Goal: Task Accomplishment & Management: Use online tool/utility

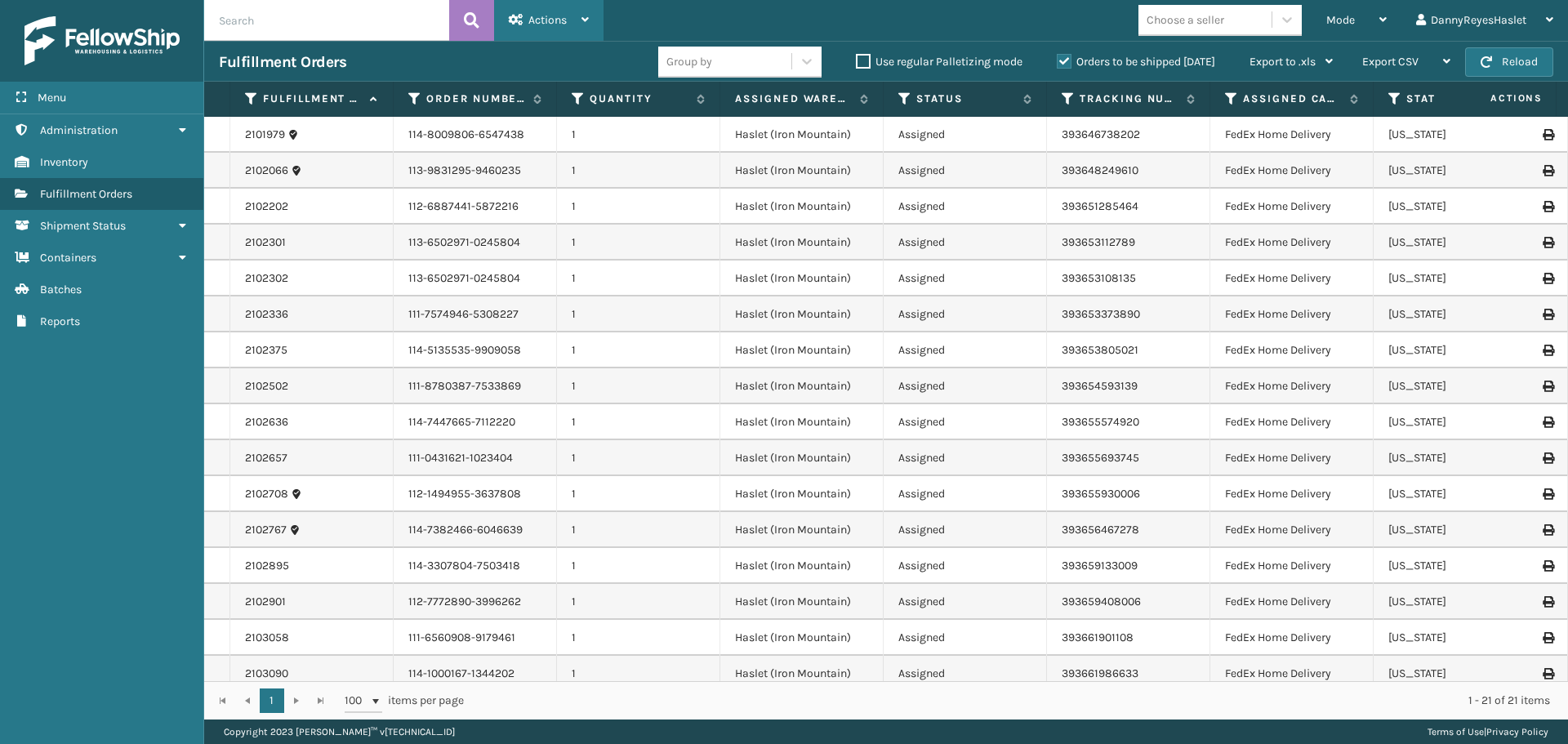
click at [597, 9] on div "Actions Settings Remove All Filters Export Labels Bulk Print Close Out Palletiz…" at bounding box center [549, 21] width 110 height 41
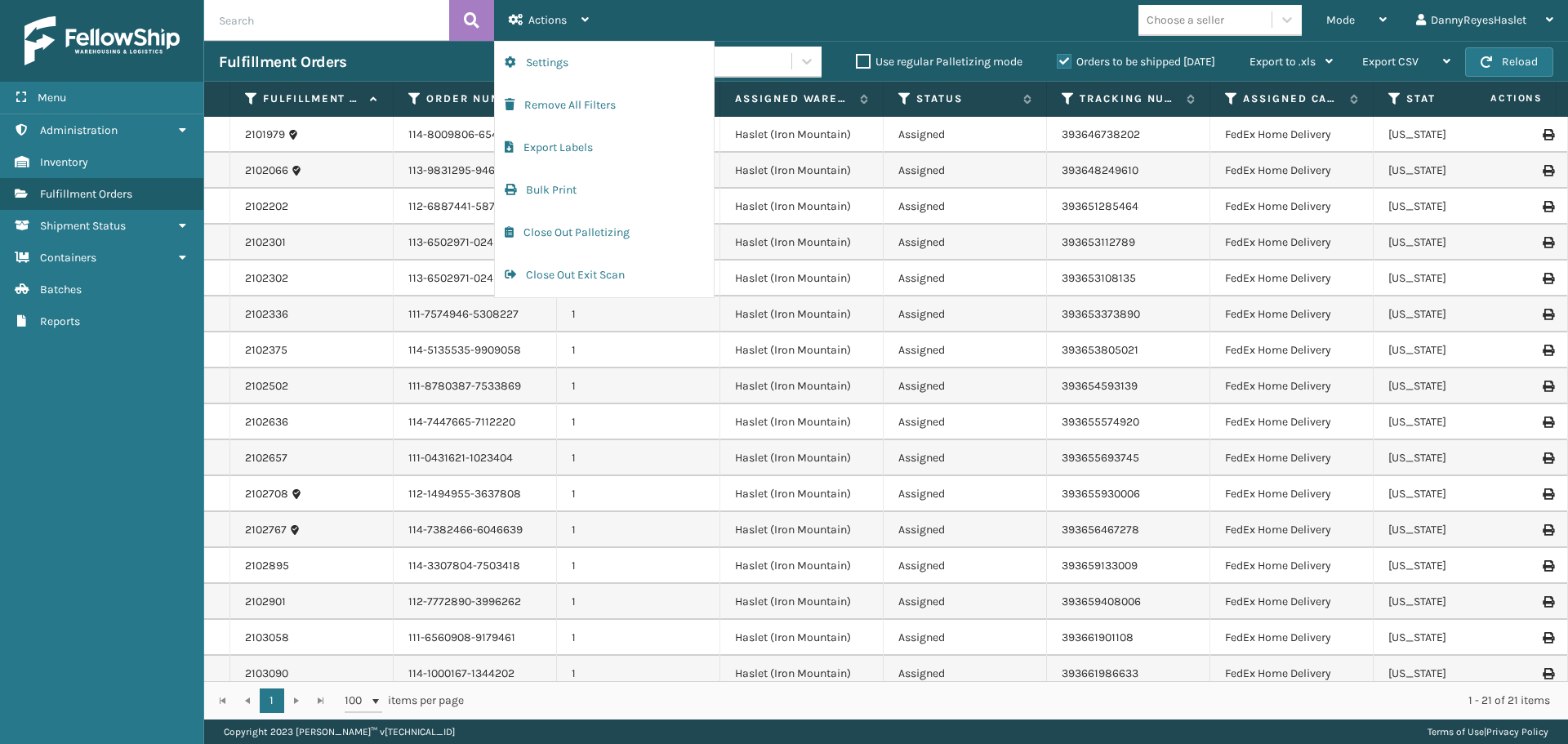
click at [653, 24] on div "Mode Regular Mode Picking Mode Labeling Mode Exit Scan Mode Choose a seller Dan…" at bounding box center [1085, 21] width 965 height 41
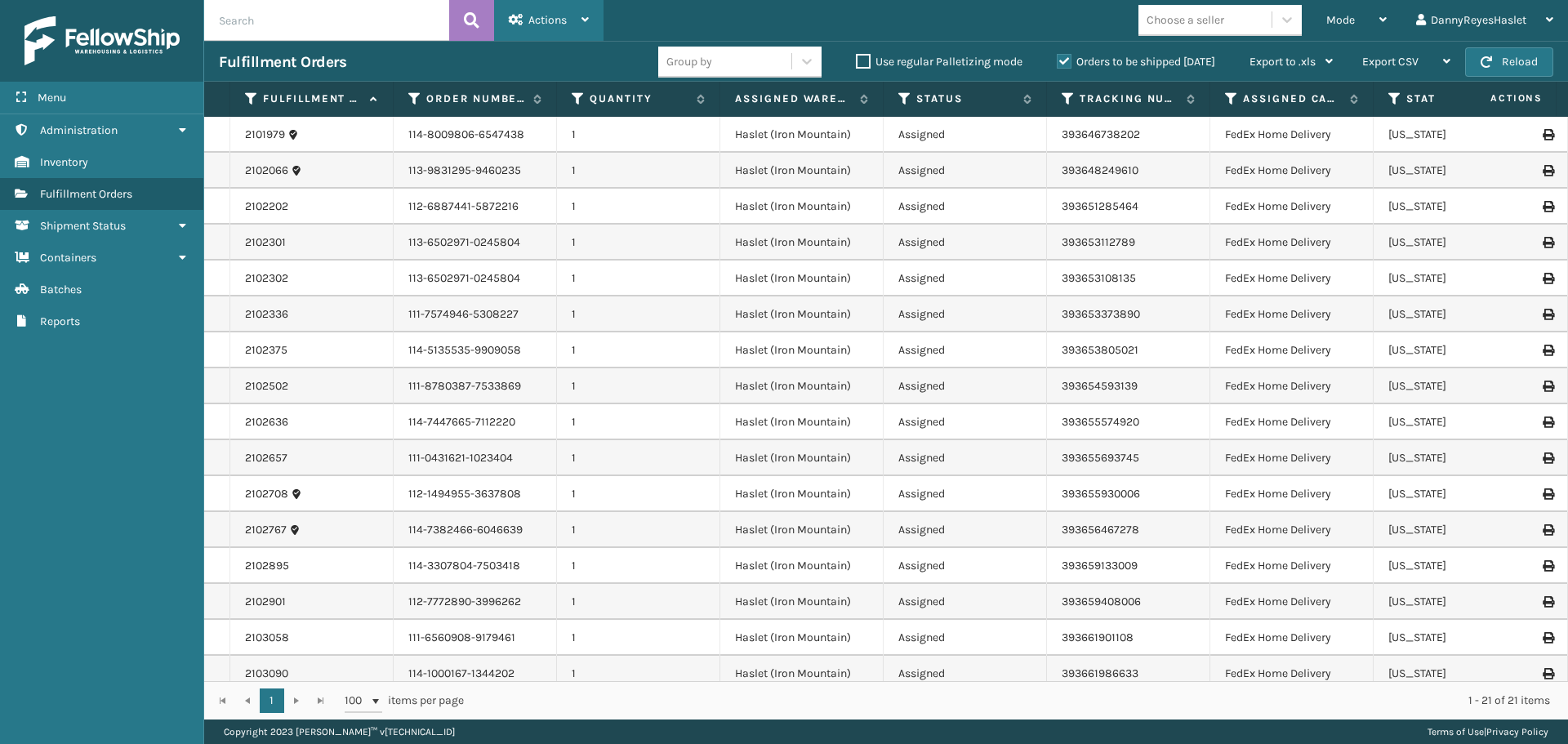
click at [572, 19] on div "Actions" at bounding box center [548, 21] width 80 height 41
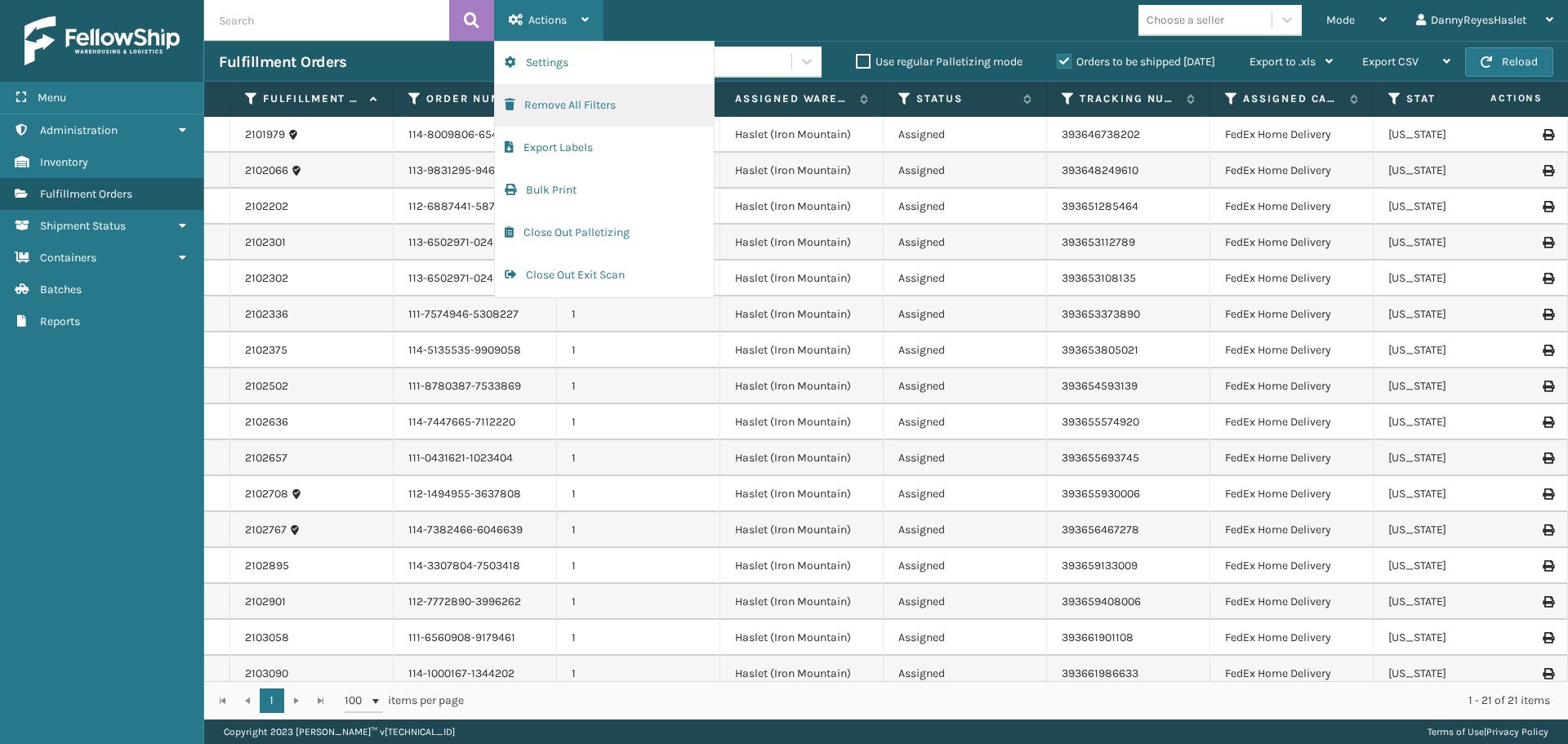
click at [570, 110] on button "Remove All Filters" at bounding box center [604, 105] width 219 height 43
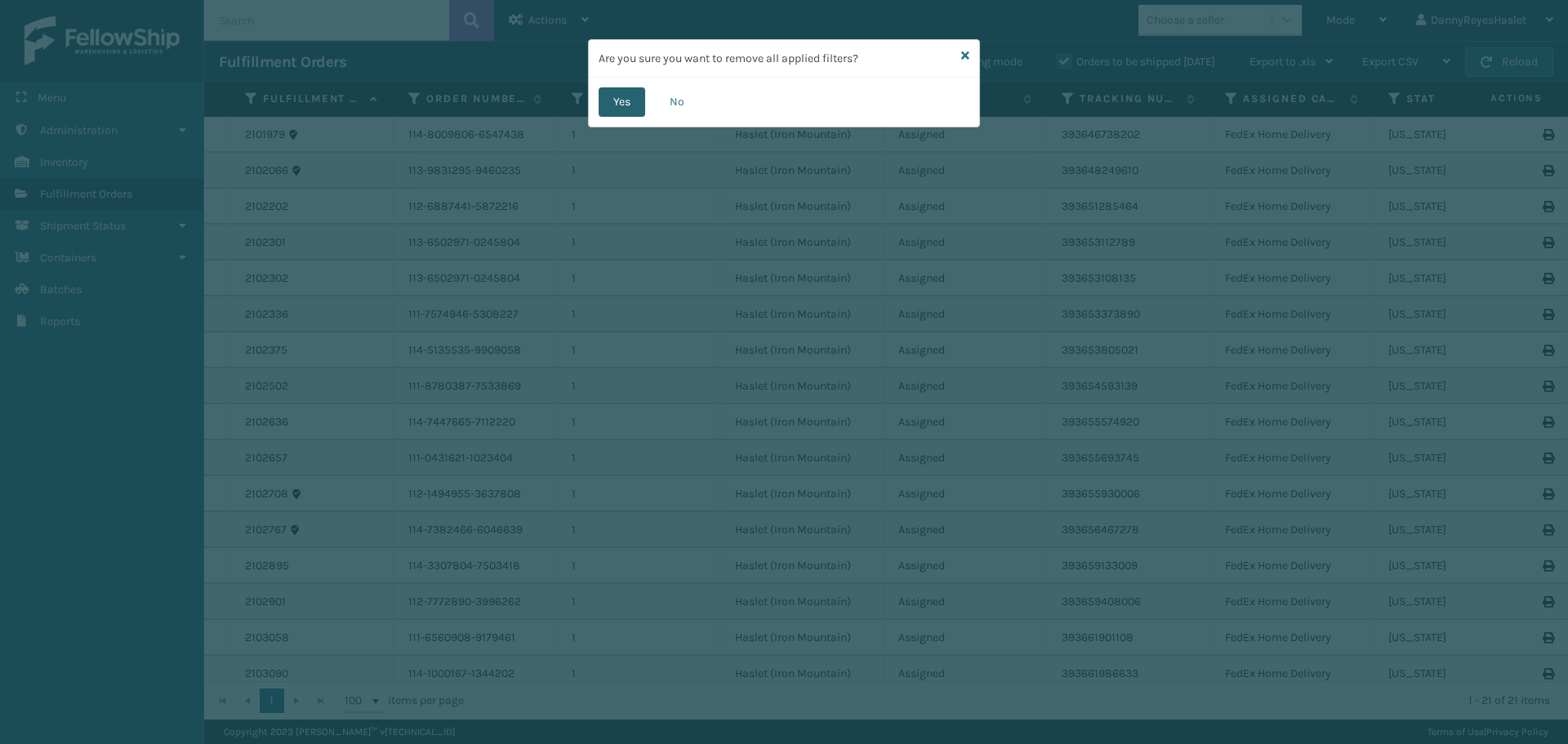
click at [638, 107] on button "Yes" at bounding box center [621, 102] width 46 height 29
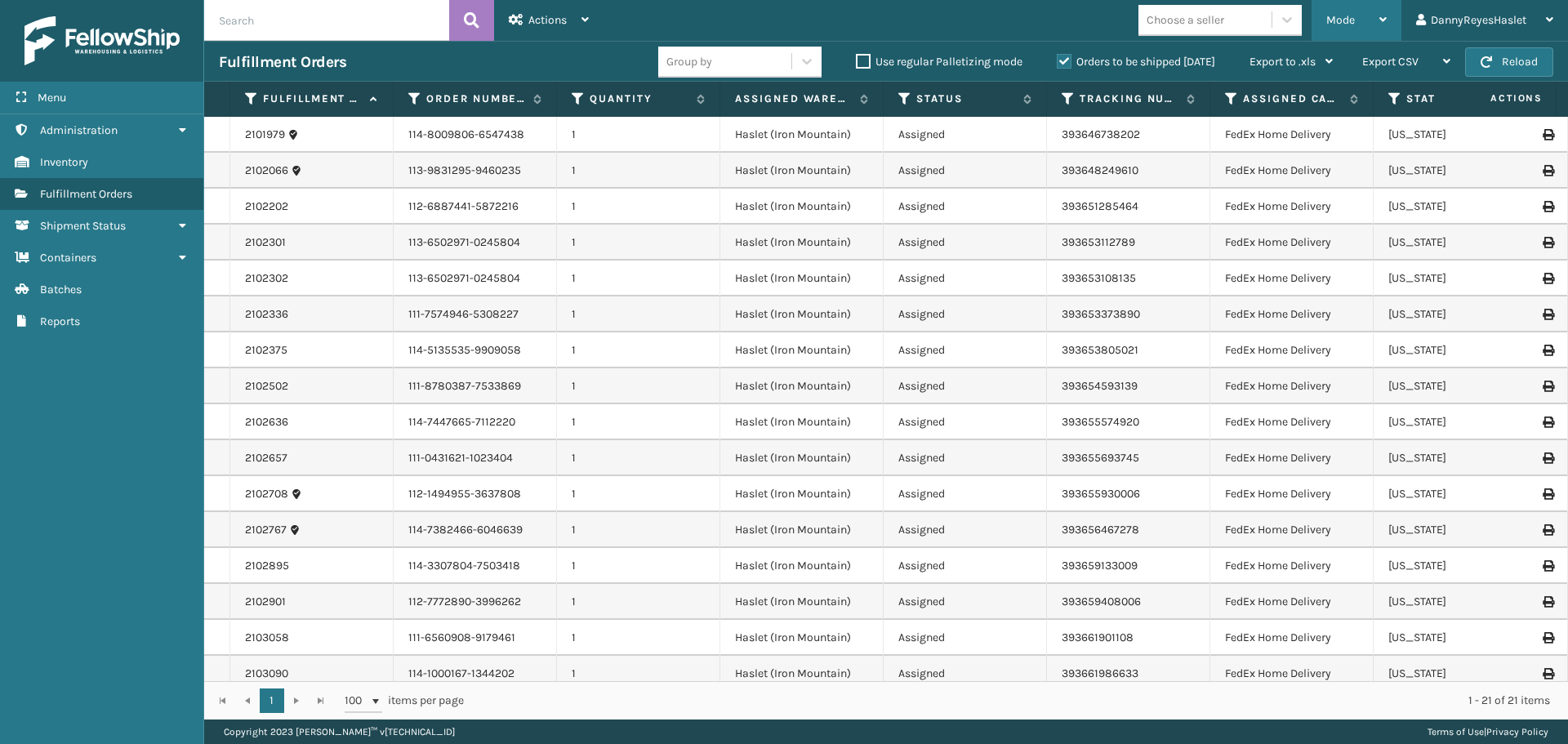
click at [1358, 28] on div "Mode" at bounding box center [1356, 21] width 61 height 41
click at [1525, 58] on button "Reload" at bounding box center [1509, 62] width 88 height 29
click at [591, 21] on div "Actions Settings Remove All Filters Export Labels Bulk Print Close Out Palletiz…" at bounding box center [549, 21] width 110 height 41
click at [702, 21] on div "Mode Regular Mode Picking Mode Labeling Mode Exit Scan Mode Choose a seller Dan…" at bounding box center [1085, 21] width 965 height 41
click at [573, 26] on div "Actions" at bounding box center [548, 21] width 80 height 41
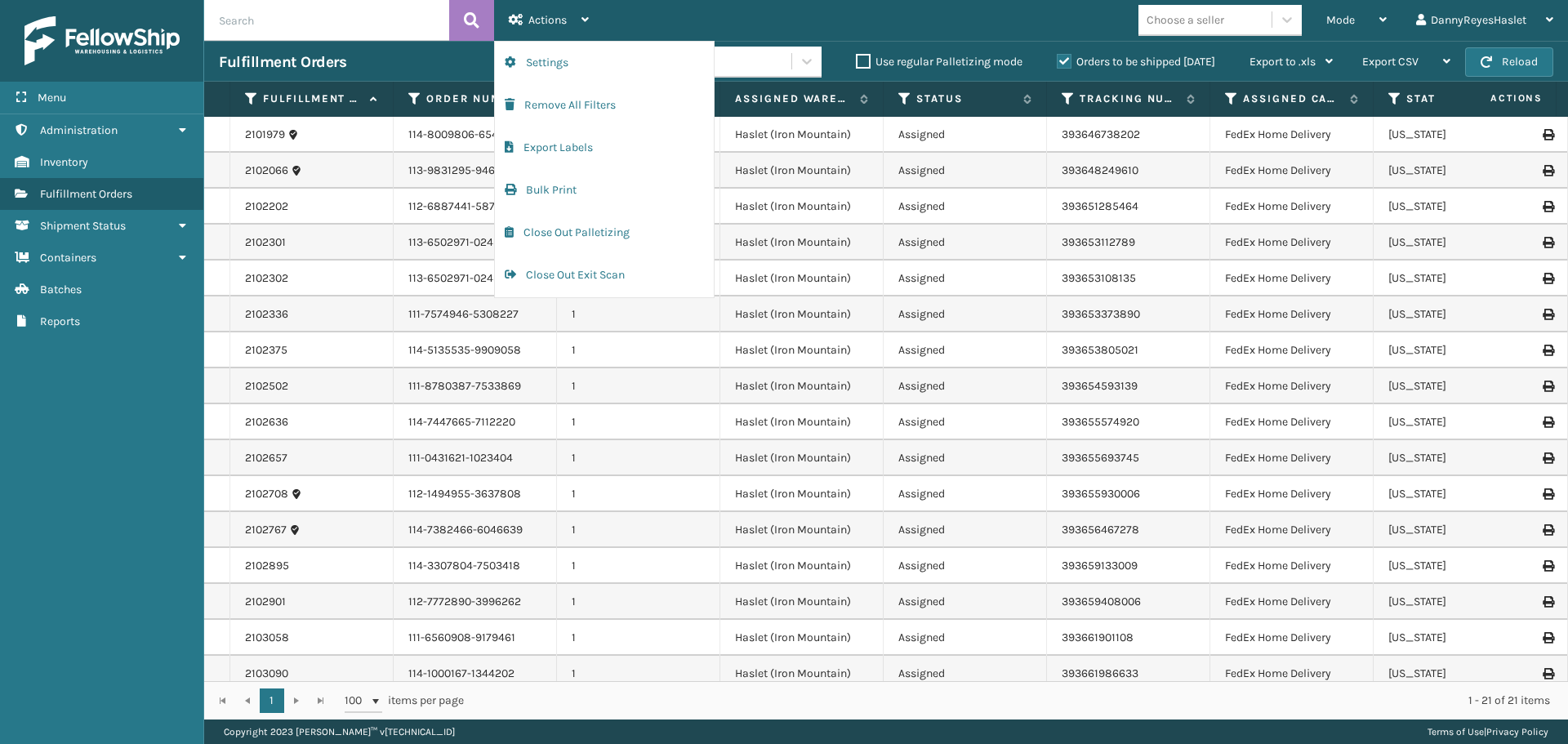
click at [717, 23] on div "Mode Regular Mode Picking Mode Labeling Mode Exit Scan Mode Choose a seller Dan…" at bounding box center [1085, 21] width 965 height 41
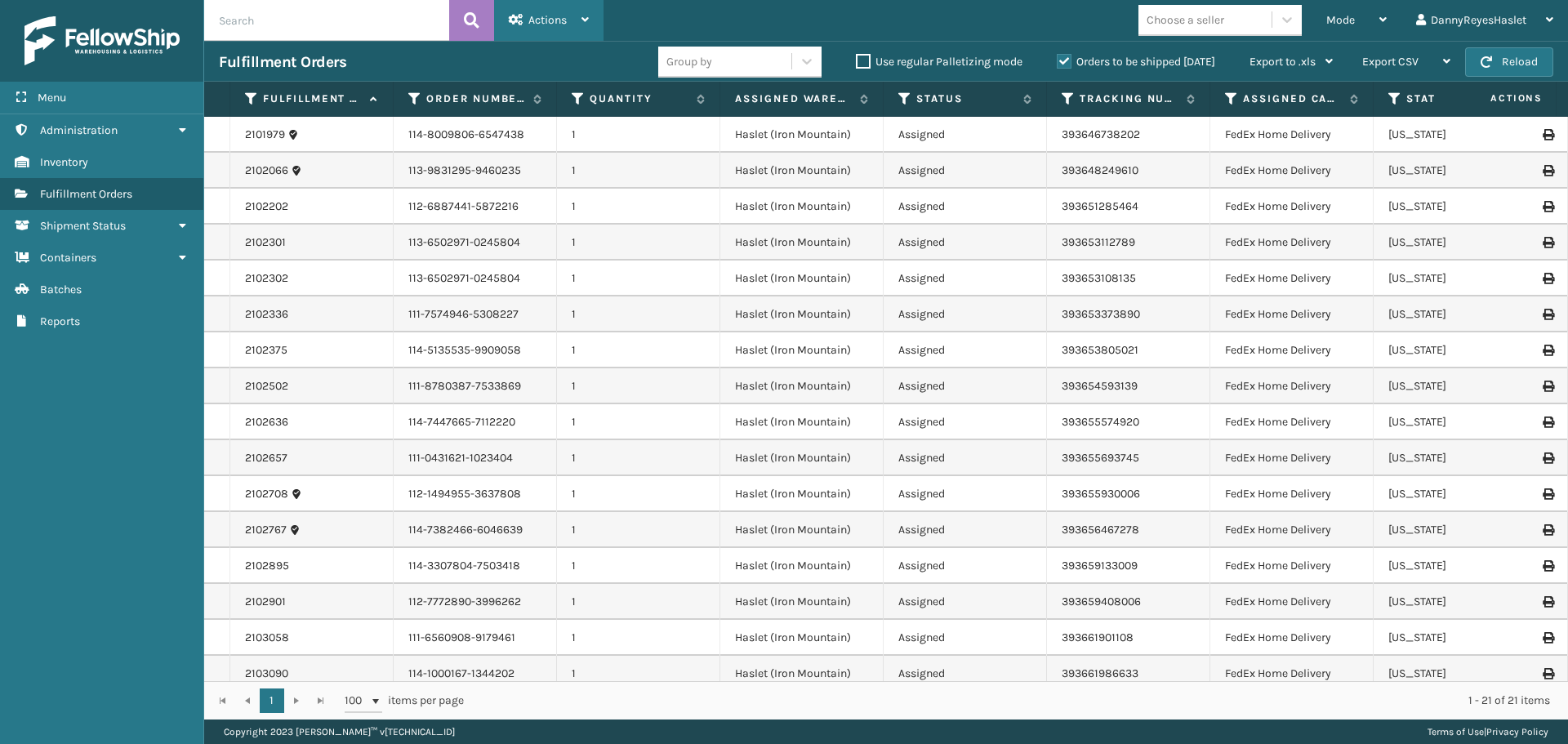
click at [579, 22] on div "Actions" at bounding box center [548, 21] width 80 height 41
click at [1327, 27] on div "Mode" at bounding box center [1356, 21] width 61 height 41
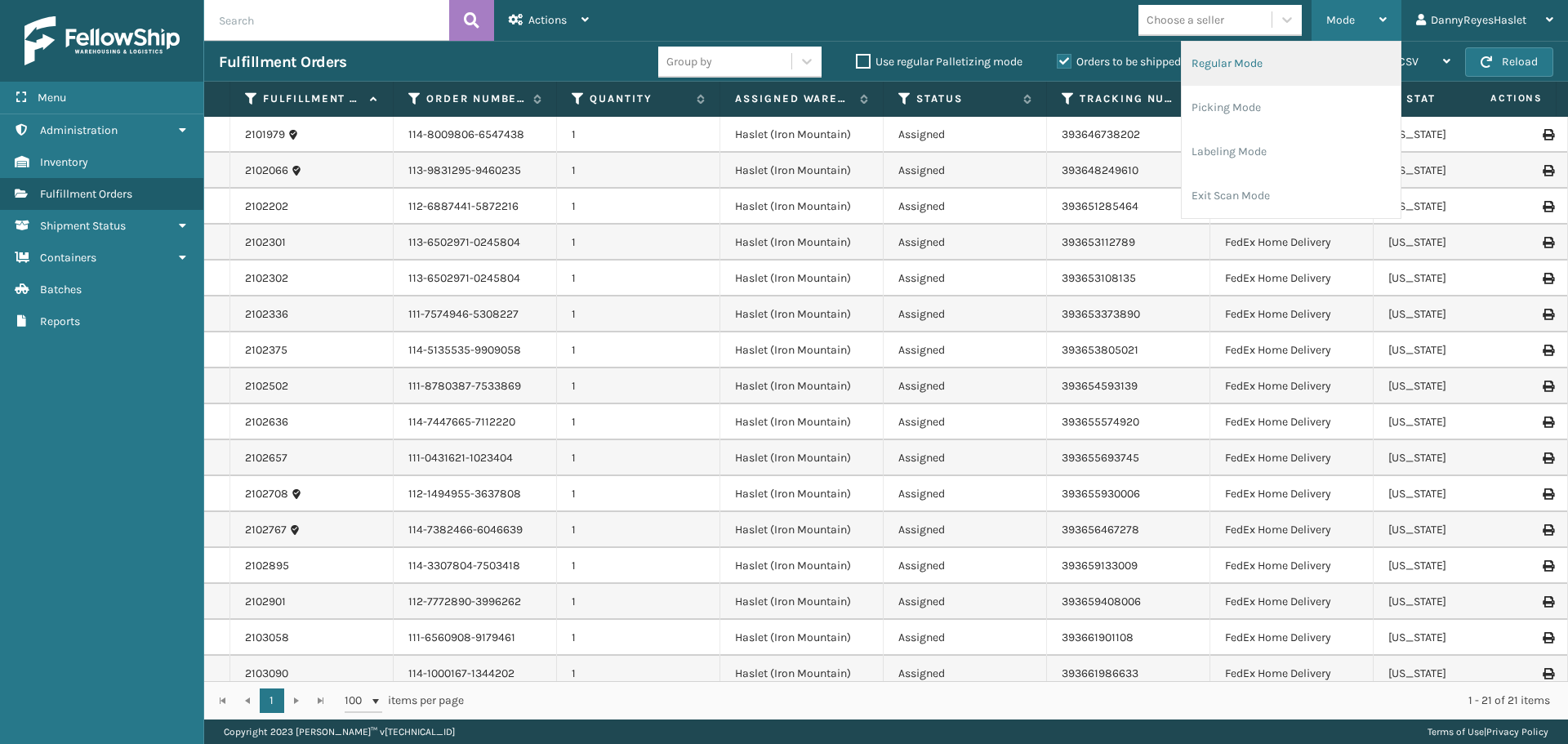
click at [1284, 61] on li "Regular Mode" at bounding box center [1291, 64] width 219 height 45
